Goal: Information Seeking & Learning: Learn about a topic

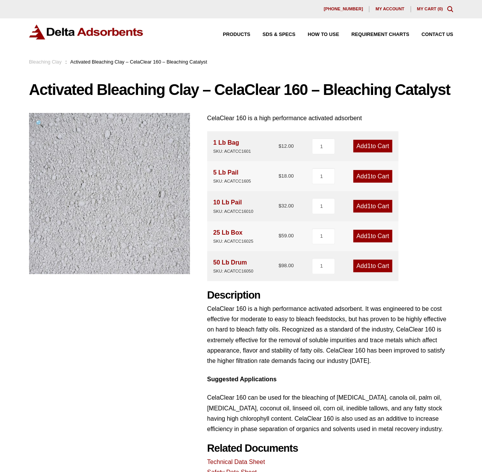
click at [48, 62] on link "Bleaching Clay" at bounding box center [45, 62] width 33 height 6
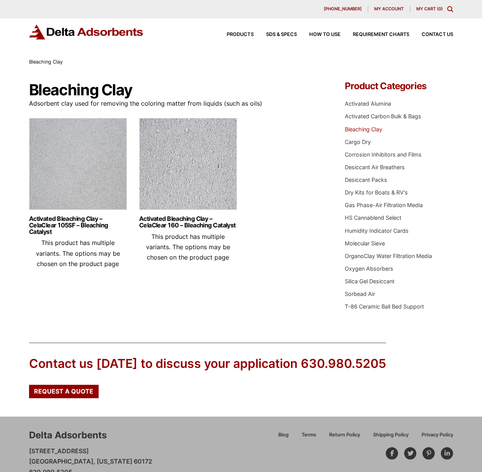
click at [370, 252] on li "OrganoClay Water Filtration Media" at bounding box center [399, 256] width 108 height 8
click at [371, 255] on link "OrganoClay Water Filtration Media" at bounding box center [388, 255] width 87 height 7
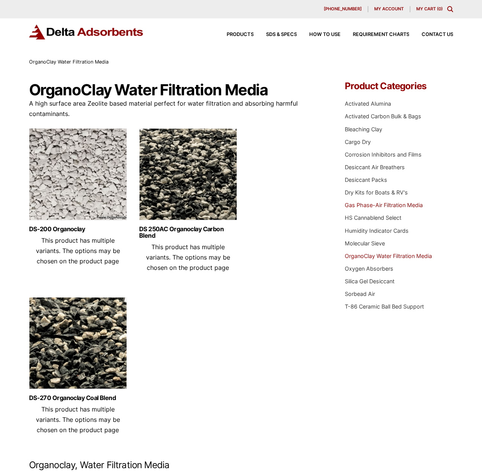
click at [382, 203] on link "Gas Phase-Air Filtration Media" at bounding box center [384, 205] width 78 height 7
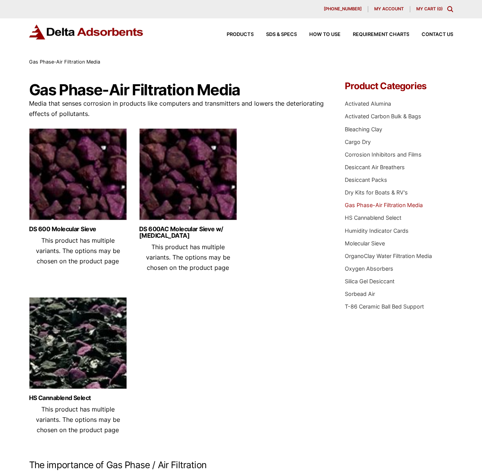
click at [351, 133] on ul "Activated Alumina Activated Carbon Bulk & Bags Bleaching Clay Cargo Dry Corrosi…" at bounding box center [399, 205] width 108 height 220
click at [352, 130] on link "Bleaching Clay" at bounding box center [363, 129] width 37 height 7
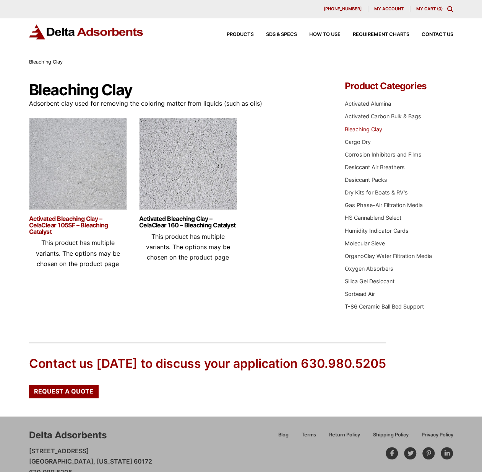
click at [70, 222] on link "Activated Bleaching Clay – CelaClear 105SF – Bleaching Catalyst" at bounding box center [78, 224] width 98 height 19
click at [376, 104] on link "Activated Alumina" at bounding box center [368, 103] width 46 height 7
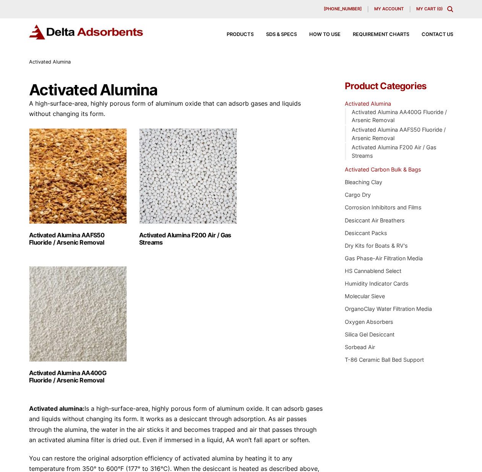
click at [408, 168] on link "Activated Carbon Bulk & Bags" at bounding box center [383, 169] width 76 height 7
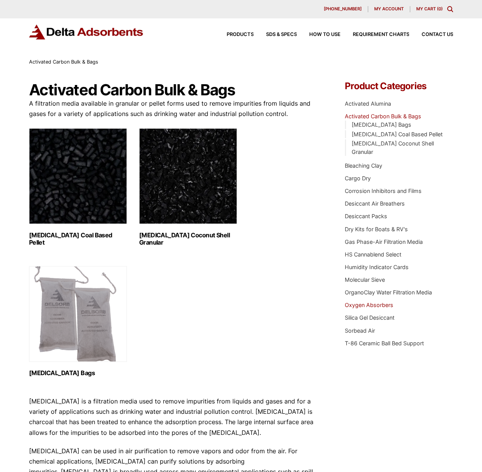
click at [373, 306] on link "Oxygen Absorbers" at bounding box center [369, 304] width 49 height 7
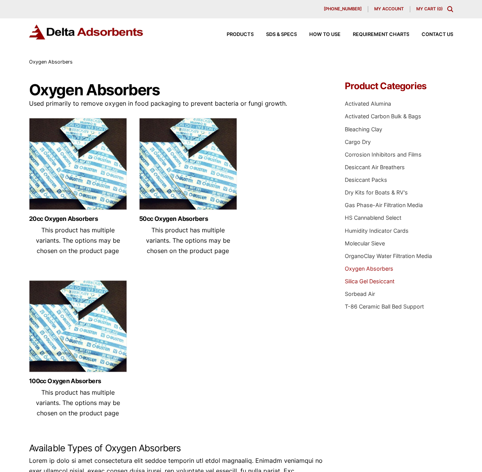
click at [373, 280] on link "Silica Gel Desiccant" at bounding box center [370, 281] width 50 height 7
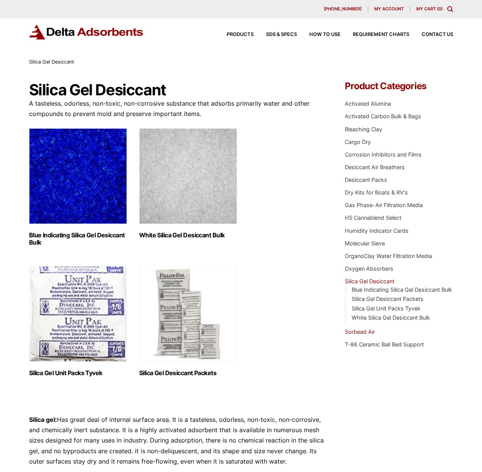
click at [367, 335] on link "Sorbead Air" at bounding box center [360, 331] width 30 height 7
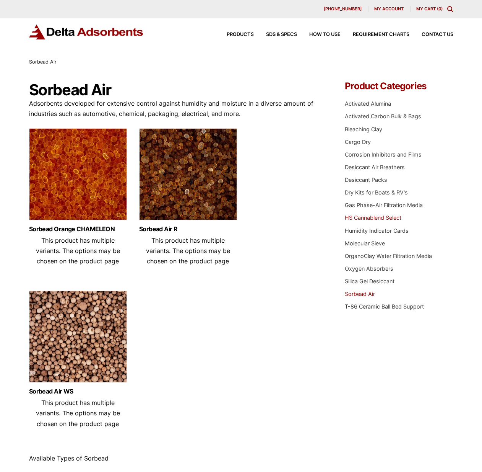
click at [395, 218] on link "HS Cannablend Select" at bounding box center [373, 217] width 57 height 7
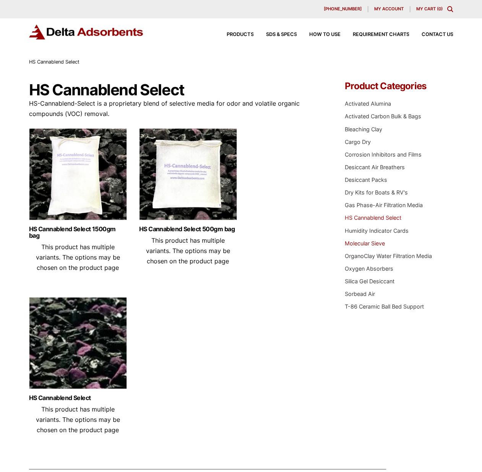
click at [385, 240] on link "Molecular Sieve" at bounding box center [365, 243] width 40 height 7
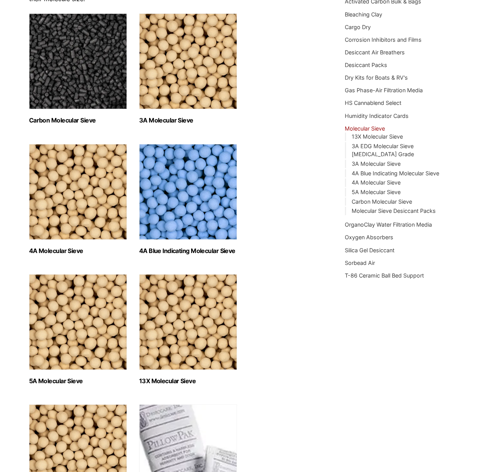
scroll to position [268, 0]
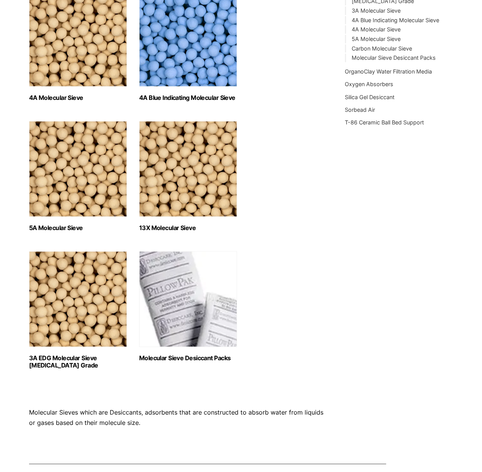
click at [211, 198] on img "Visit product category 13X Molecular Sieve" at bounding box center [188, 169] width 98 height 96
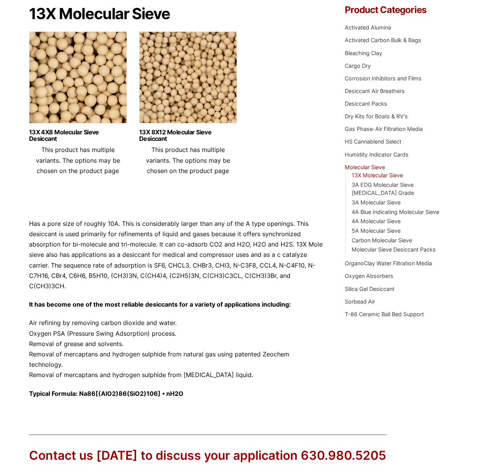
scroll to position [76, 0]
click at [381, 310] on link "T-86 Ceramic Ball Bed Support" at bounding box center [384, 313] width 79 height 7
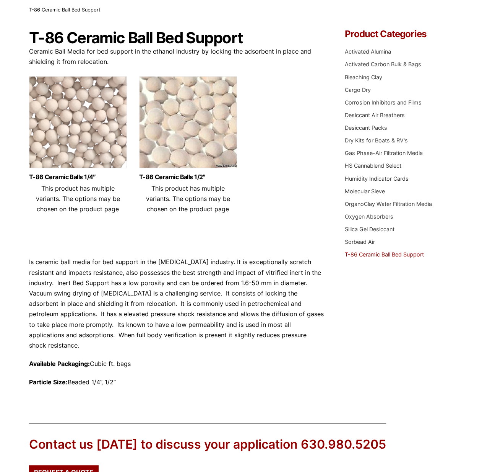
scroll to position [35, 0]
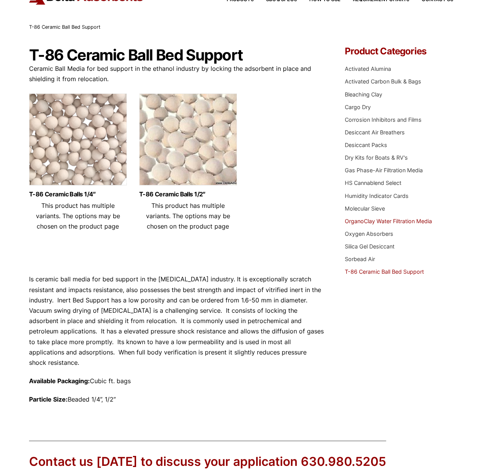
click at [370, 220] on link "OrganoClay Water Filtration Media" at bounding box center [388, 221] width 87 height 7
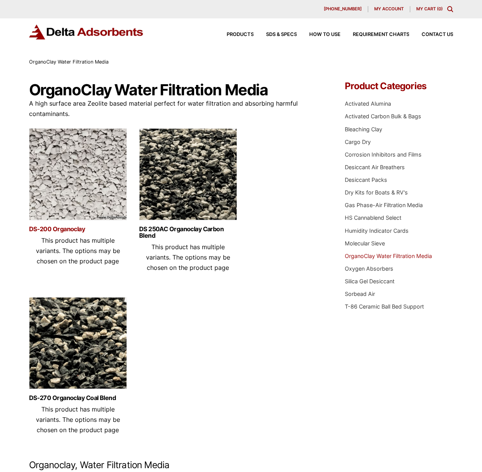
click at [44, 228] on link "DS-200 Organoclay" at bounding box center [78, 229] width 98 height 7
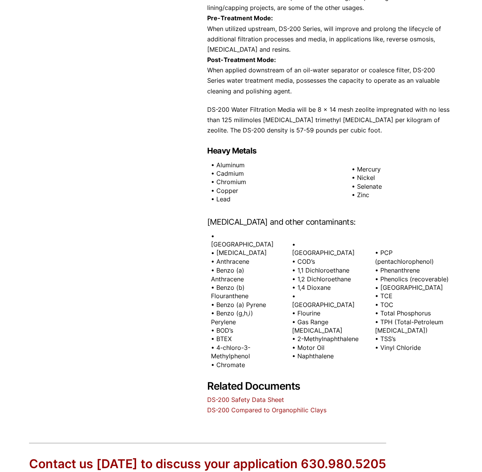
scroll to position [459, 0]
click at [310, 405] on link "DS-200 Compared to Organophilic Clays" at bounding box center [266, 409] width 119 height 8
